Goal: Information Seeking & Learning: Find specific page/section

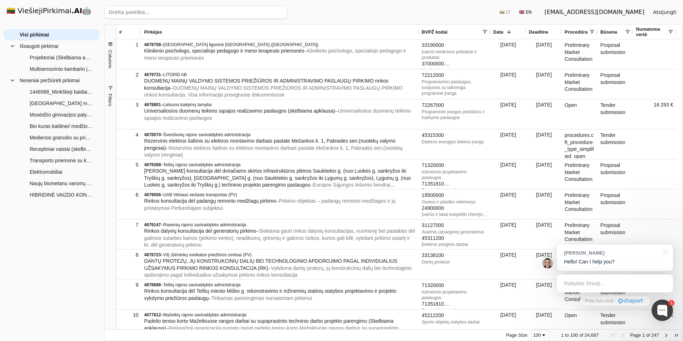
click at [233, 10] on input "search" at bounding box center [195, 12] width 183 height 13
click at [273, 11] on button "Ieškoti" at bounding box center [273, 12] width 28 height 13
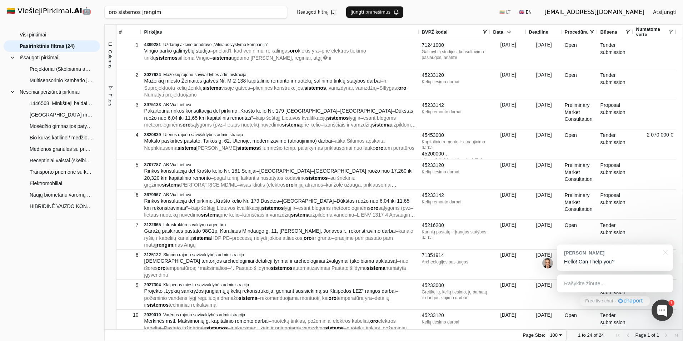
click at [122, 12] on input "oro sistemos įrengim" at bounding box center [195, 12] width 183 height 13
click at [135, 17] on input "oro sistemos įrengim" at bounding box center [195, 12] width 183 height 13
drag, startPoint x: 136, startPoint y: 14, endPoint x: 102, endPoint y: 16, distance: 34.0
click at [102, 16] on div "🇱🇹 ViešiejiPirkimai .AI 🤖 [EMAIL_ADDRESS][DOMAIN_NAME] Atsijungti Group Visi pi…" at bounding box center [341, 170] width 683 height 341
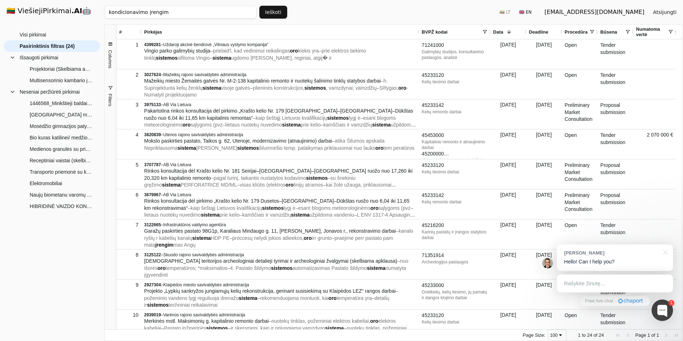
type input "kondicionavimo įrengim"
click button "Ieškoti" at bounding box center [273, 12] width 28 height 13
